Goal: Task Accomplishment & Management: Complete application form

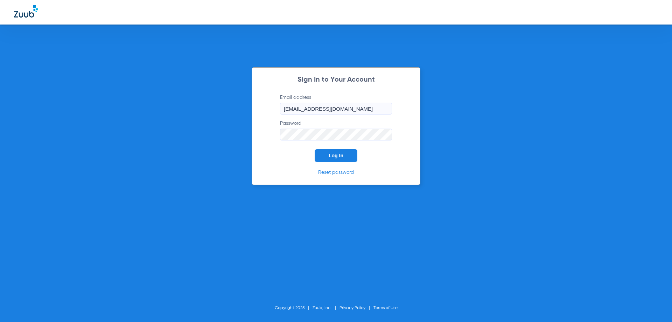
click at [334, 154] on span "Log In" at bounding box center [336, 156] width 15 height 6
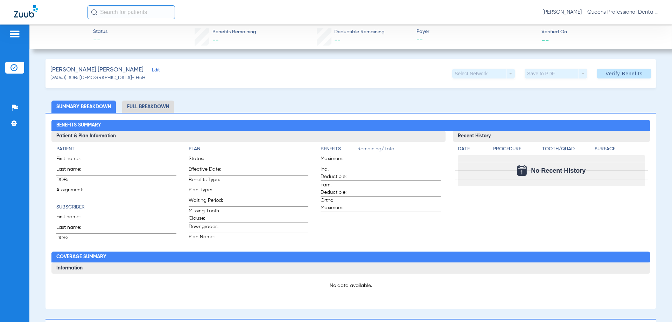
click at [142, 107] on li "Full Breakdown" at bounding box center [148, 106] width 52 height 12
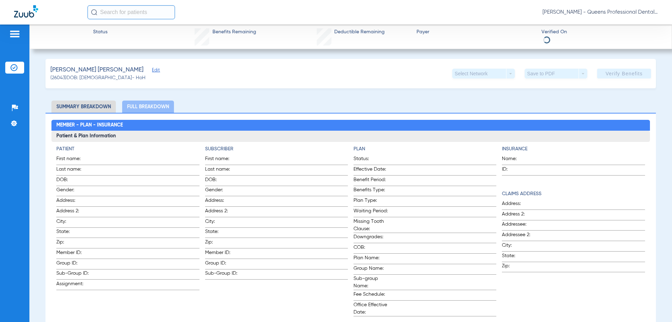
click at [152, 70] on span "Edit" at bounding box center [155, 71] width 6 height 7
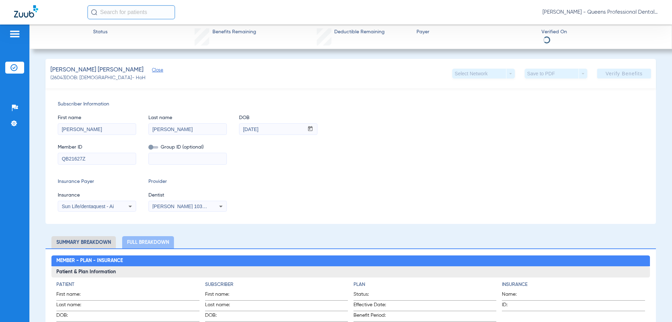
drag, startPoint x: 103, startPoint y: 158, endPoint x: 37, endPoint y: 160, distance: 66.2
click at [58, 160] on input "QB21627Z" at bounding box center [97, 158] width 78 height 11
click at [164, 210] on div "[PERSON_NAME] 1033762877" at bounding box center [188, 206] width 78 height 8
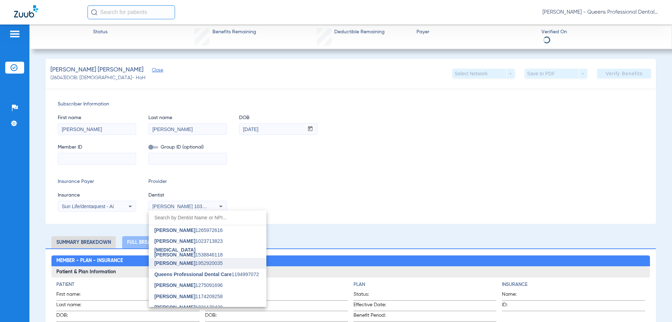
scroll to position [17, 0]
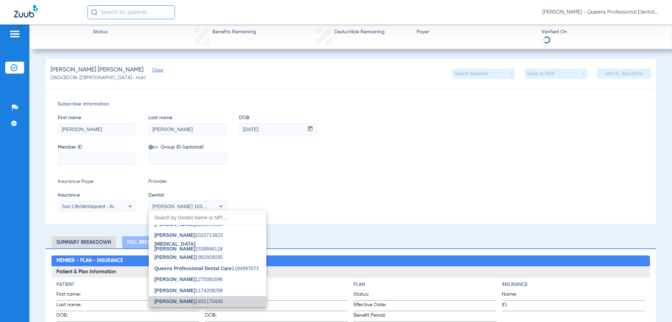
click at [174, 300] on span "Hassan Alamzad" at bounding box center [174, 301] width 41 height 6
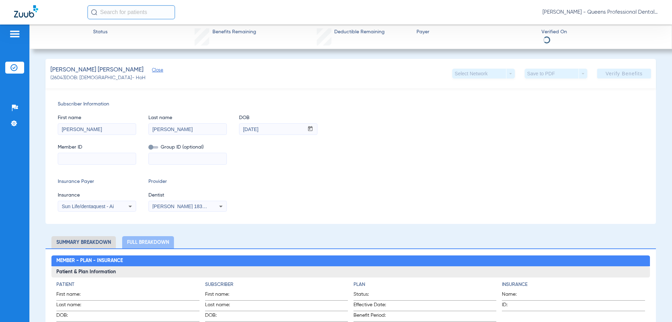
click at [94, 208] on span "Sun Life/dentaquest - Ai" at bounding box center [88, 206] width 52 height 6
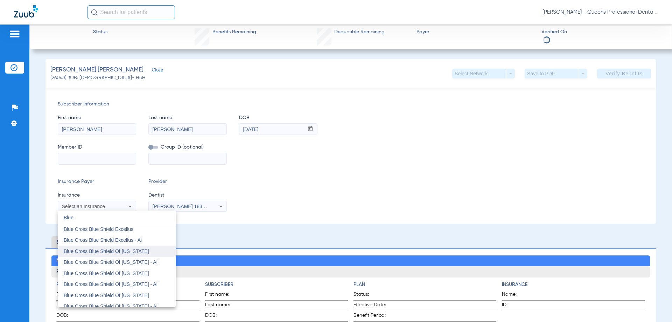
scroll to position [67, 0]
type input "Blue"
click at [73, 159] on div at bounding box center [336, 161] width 672 height 322
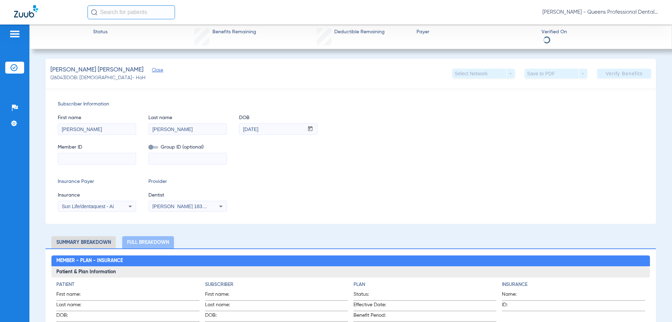
click at [71, 156] on input at bounding box center [97, 158] width 78 height 11
click at [170, 157] on input at bounding box center [188, 158] width 78 height 11
click at [63, 158] on input at bounding box center [97, 158] width 78 height 11
click at [167, 159] on input at bounding box center [188, 158] width 78 height 11
click at [64, 160] on input at bounding box center [97, 158] width 78 height 11
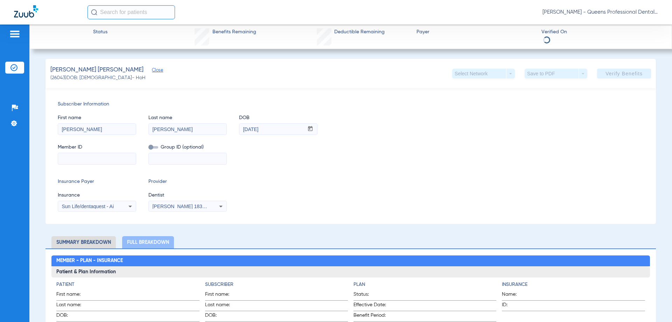
click at [65, 159] on input at bounding box center [97, 158] width 78 height 11
type input "JQU656W23116"
click at [169, 161] on input at bounding box center [188, 158] width 78 height 11
click at [154, 160] on input at bounding box center [188, 158] width 78 height 11
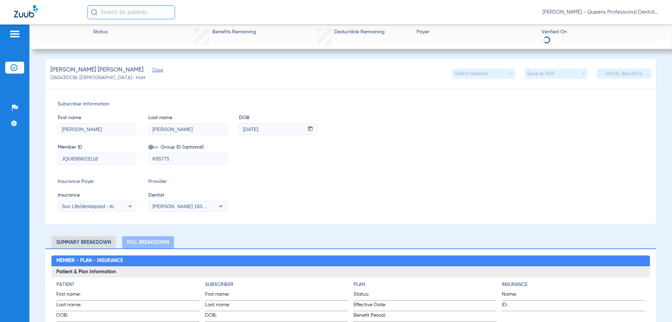
type input "K85775"
click at [89, 206] on span "Sun Life/dentaquest - Ai" at bounding box center [88, 206] width 52 height 6
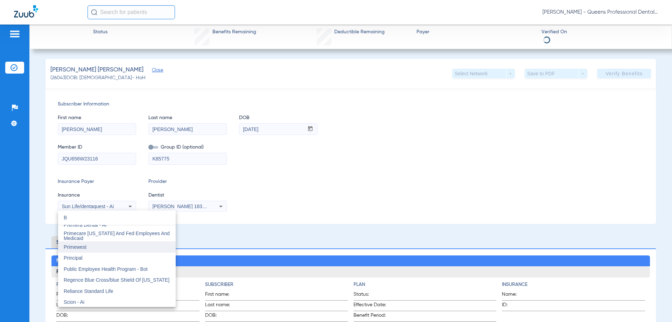
scroll to position [15, 0]
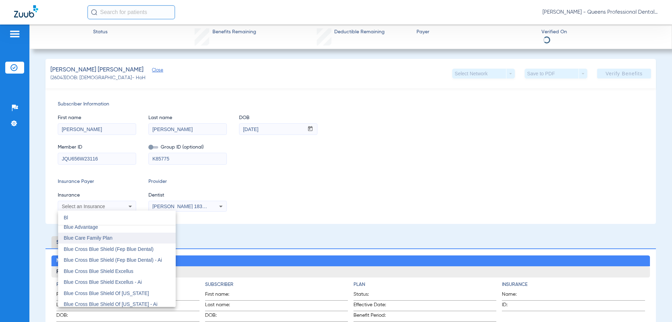
type input "B"
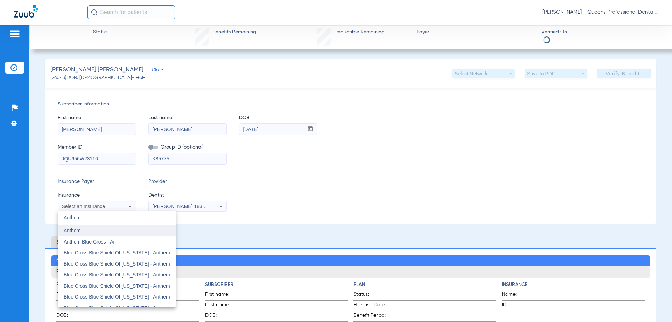
type input "Anthem"
click at [78, 229] on span "Anthem" at bounding box center [72, 230] width 17 height 6
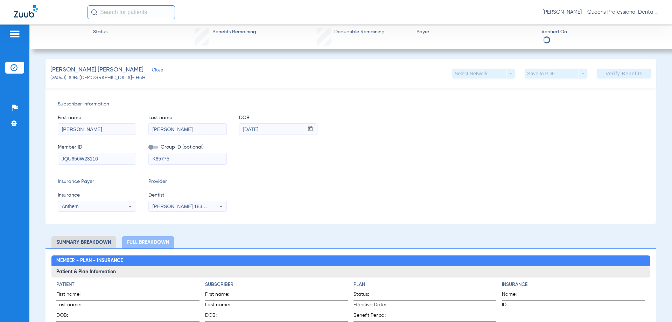
drag, startPoint x: 86, startPoint y: 130, endPoint x: 42, endPoint y: 128, distance: 44.1
click at [58, 128] on input "[PERSON_NAME]" at bounding box center [97, 129] width 78 height 11
click at [87, 128] on input "[PERSON_NAME]" at bounding box center [97, 129] width 78 height 11
drag, startPoint x: 88, startPoint y: 129, endPoint x: 35, endPoint y: 130, distance: 53.2
click at [58, 130] on input "[PERSON_NAME]" at bounding box center [97, 129] width 78 height 11
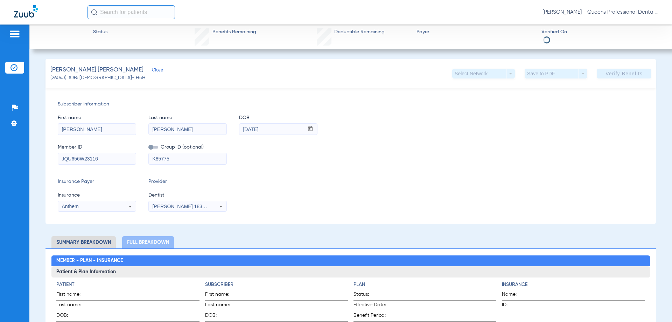
click at [81, 130] on input "[PERSON_NAME]" at bounding box center [97, 129] width 78 height 11
click at [191, 130] on input "[PERSON_NAME]" at bounding box center [188, 129] width 78 height 11
click at [274, 168] on div "Subscriber Information First name Pamila Last name Lacerda Moraes DOB mm / dd /…" at bounding box center [350, 155] width 610 height 135
click at [273, 163] on div "Member ID JQU656W23116 Group ID (optional) K85775" at bounding box center [351, 150] width 586 height 27
drag, startPoint x: 195, startPoint y: 158, endPoint x: 176, endPoint y: 195, distance: 41.2
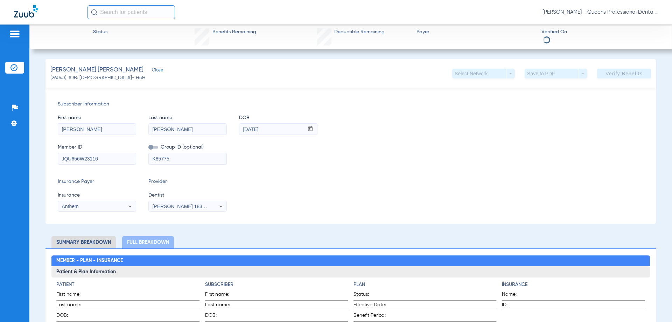
click at [149, 156] on input "K85775" at bounding box center [188, 158] width 78 height 11
drag, startPoint x: 108, startPoint y: 158, endPoint x: 14, endPoint y: 159, distance: 94.5
click at [58, 159] on input "JQU656W23116" at bounding box center [97, 158] width 78 height 11
click at [396, 186] on div "Insurance Payer Insurance Anthem Provider Dentist Hassan Alamzad 1831170430" at bounding box center [351, 195] width 586 height 34
click at [311, 183] on div "Insurance Payer Insurance Anthem Provider Dentist Hassan Alamzad 1831170430" at bounding box center [351, 195] width 586 height 34
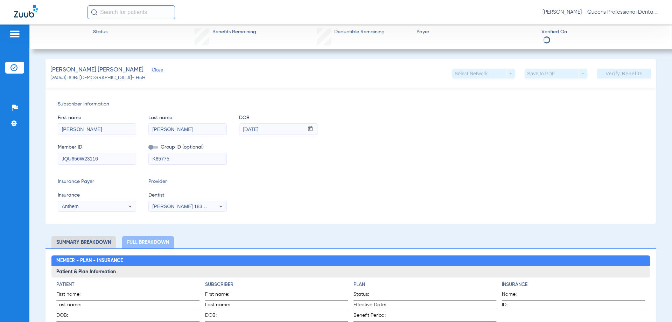
click at [382, 166] on div "Subscriber Information First name Pamila Last name Lacerda Moraes DOB mm / dd /…" at bounding box center [350, 155] width 610 height 135
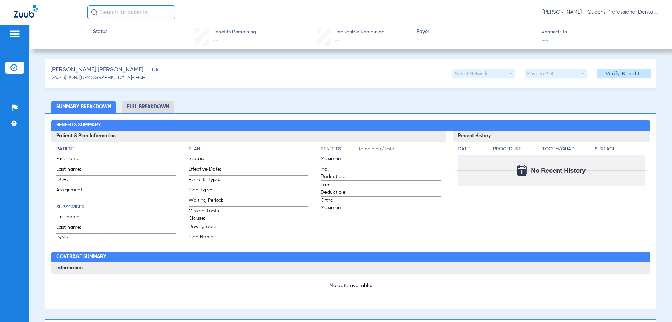
type input "[PERSON_NAME]"
type input "[DATE]"
type input "QB21627Z"
click at [152, 69] on span "Edit" at bounding box center [155, 71] width 6 height 7
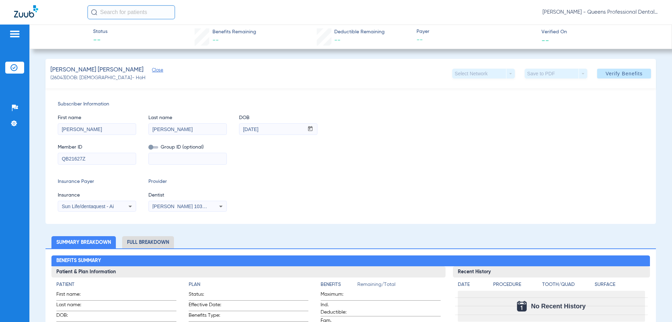
drag, startPoint x: 106, startPoint y: 159, endPoint x: 33, endPoint y: 157, distance: 73.2
click at [58, 157] on input "QB21627Z" at bounding box center [97, 158] width 78 height 11
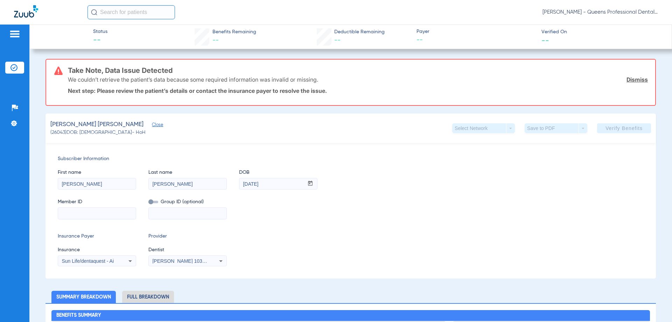
click at [179, 214] on input at bounding box center [188, 213] width 78 height 11
paste input "K85775"
type input "K85775"
click at [66, 210] on input at bounding box center [97, 213] width 78 height 11
paste input "JQU656W23116"
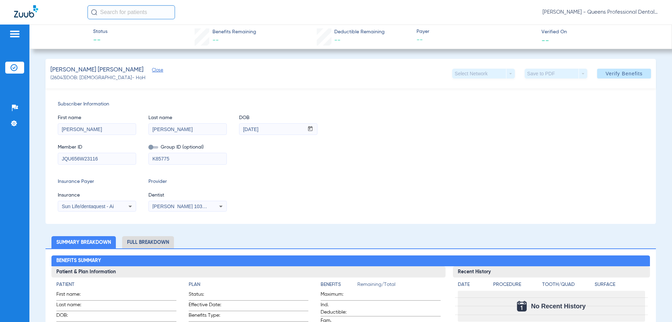
type input "JQU656W23116"
click at [275, 178] on div "Insurance Payer Insurance Sun Life/dentaquest - Ai Provider Dentist [PERSON_NAM…" at bounding box center [351, 195] width 586 height 34
click at [107, 209] on div "Sun Life/dentaquest - Ai" at bounding box center [97, 206] width 78 height 8
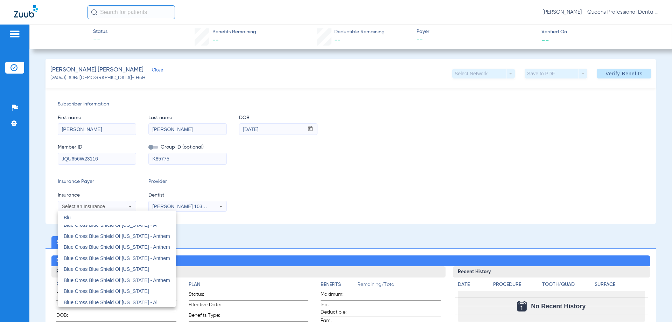
scroll to position [134, 0]
drag, startPoint x: 75, startPoint y: 215, endPoint x: 40, endPoint y: 224, distance: 36.1
click at [58, 219] on input "Blu" at bounding box center [117, 217] width 118 height 14
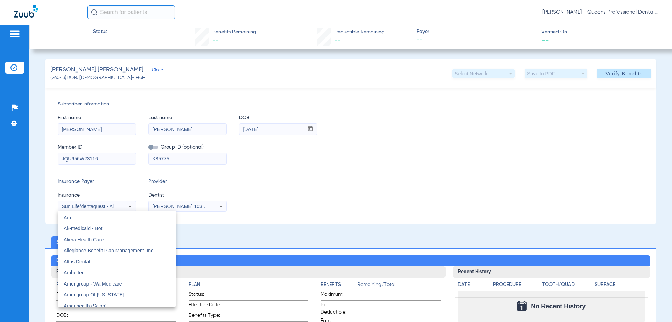
scroll to position [15, 0]
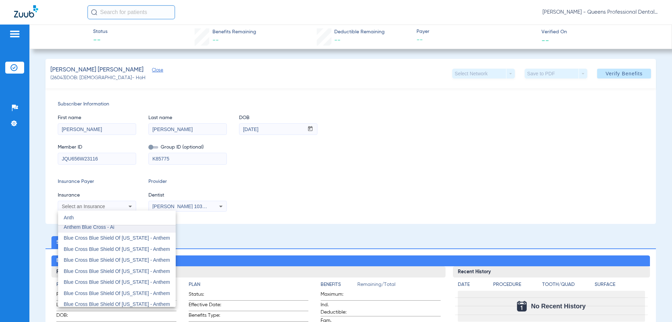
type input "Anth"
click at [93, 228] on span "Anthem Blue Cross - Ai" at bounding box center [89, 227] width 51 height 6
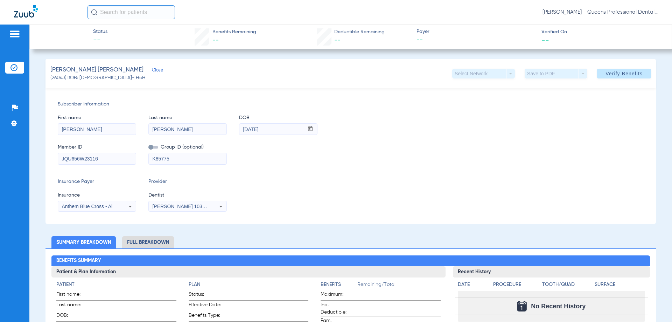
click at [103, 204] on span "Anthem Blue Cross - Ai" at bounding box center [87, 206] width 51 height 6
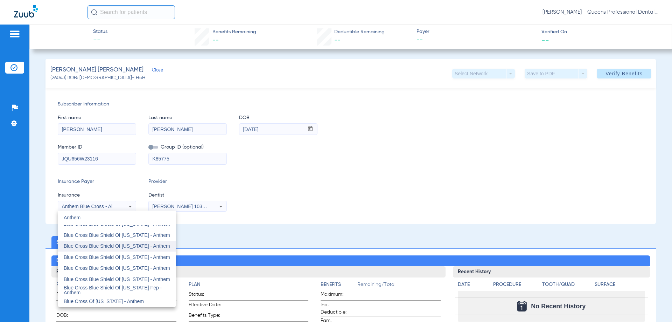
scroll to position [0, 0]
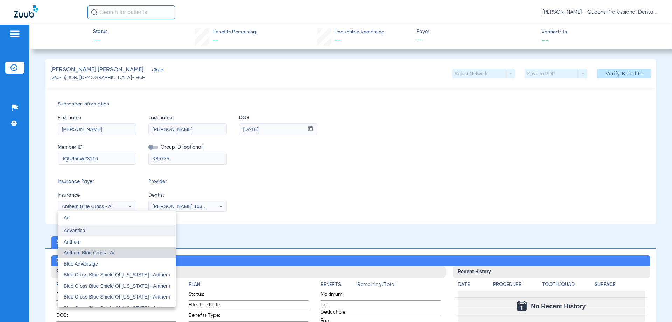
type input "A"
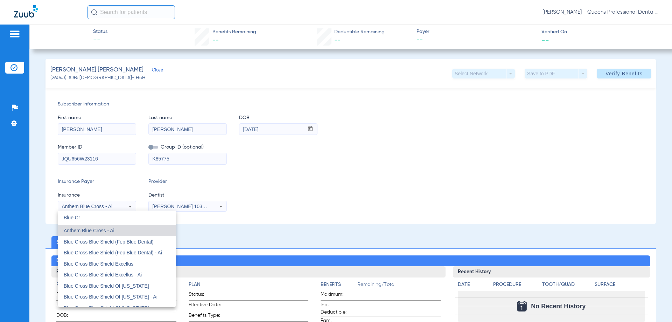
type input "Blue Cr"
click at [126, 227] on mat-option "Anthem Blue Cross - Ai" at bounding box center [117, 230] width 118 height 11
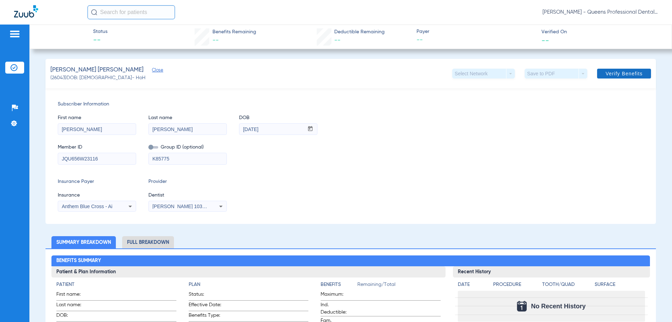
click at [620, 70] on span at bounding box center [624, 73] width 54 height 17
